Goal: Task Accomplishment & Management: Manage account settings

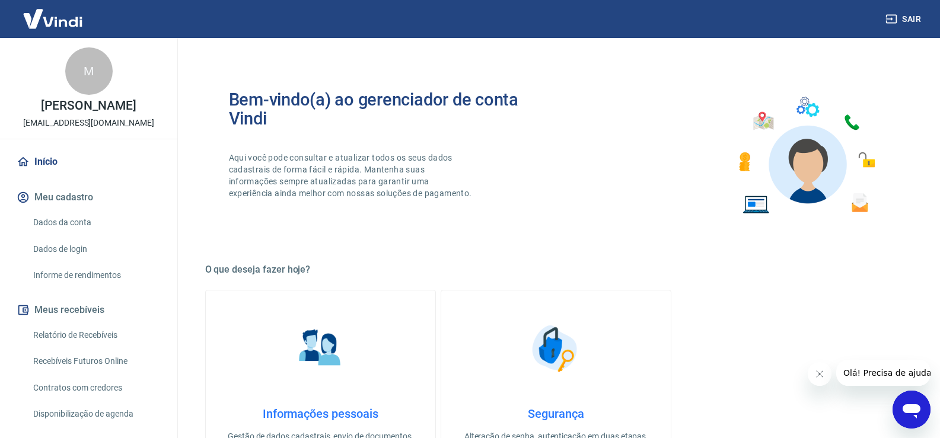
click at [75, 344] on link "Relatório de Recebíveis" at bounding box center [95, 335] width 135 height 24
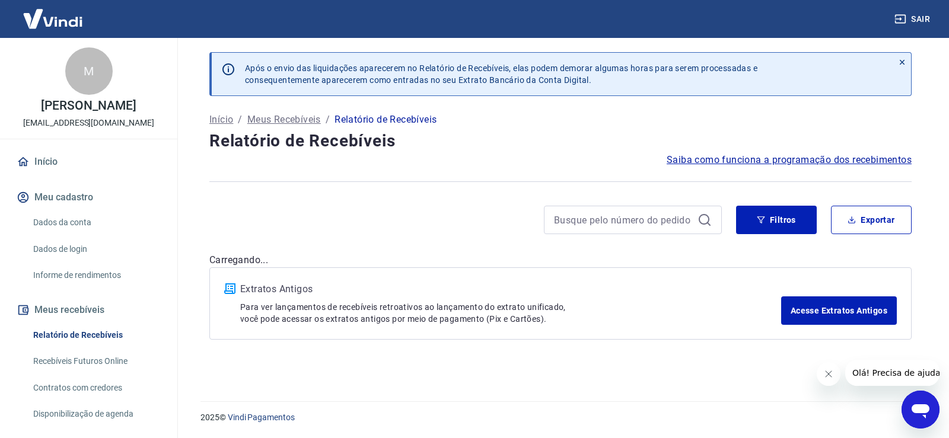
click at [78, 372] on link "Recebíveis Futuros Online" at bounding box center [95, 361] width 135 height 24
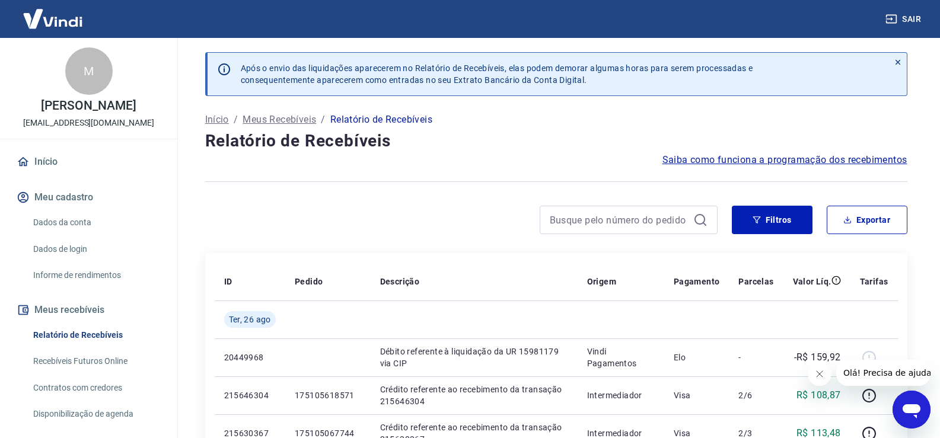
click at [99, 367] on link "Recebíveis Futuros Online" at bounding box center [95, 361] width 135 height 24
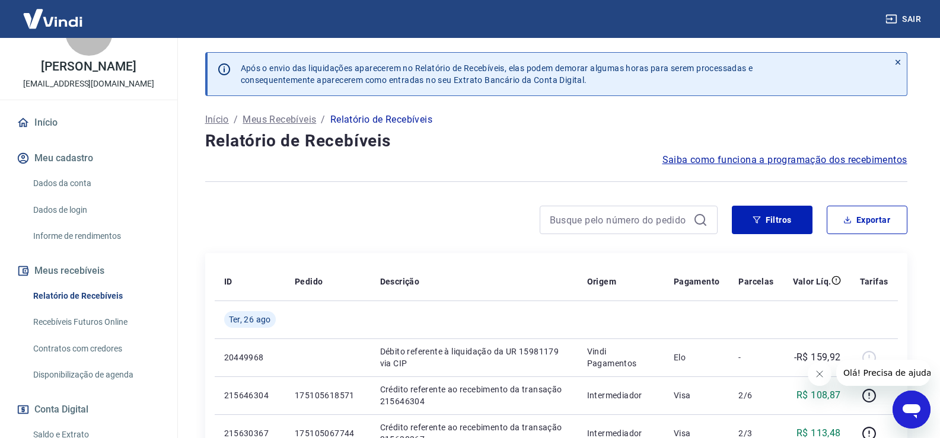
scroll to position [119, 0]
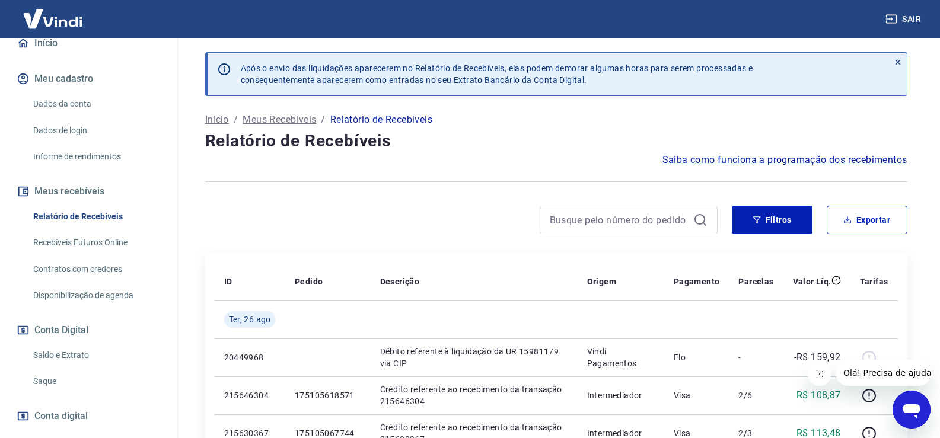
click at [73, 197] on button "Meus recebíveis" at bounding box center [88, 192] width 149 height 26
click at [82, 229] on link "Relatório de Recebíveis" at bounding box center [95, 217] width 135 height 24
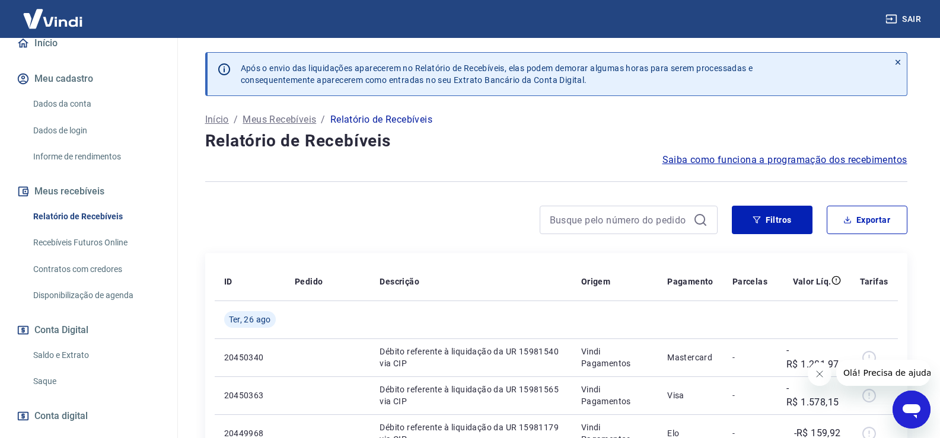
click at [113, 253] on link "Recebíveis Futuros Online" at bounding box center [95, 243] width 135 height 24
click at [914, 22] on button "Sair" at bounding box center [904, 19] width 43 height 22
